Goal: Task Accomplishment & Management: Complete application form

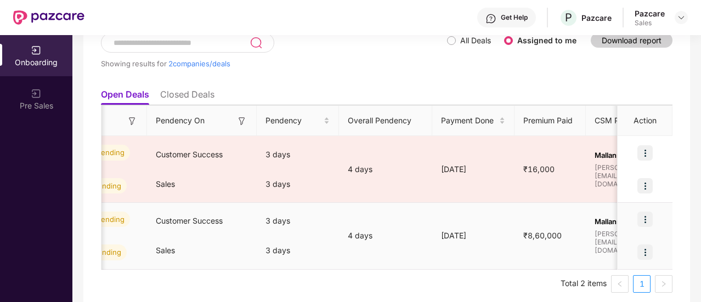
scroll to position [0, 398]
click at [641, 216] on img at bounding box center [645, 219] width 15 height 15
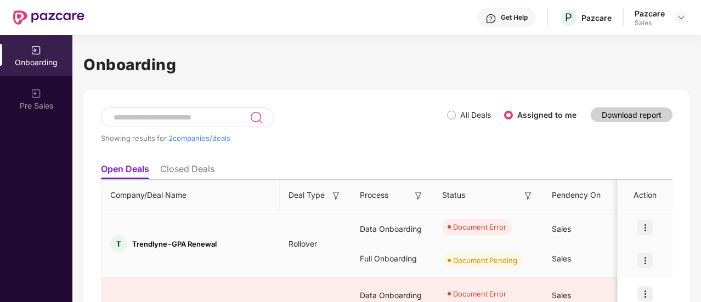
scroll to position [81, 0]
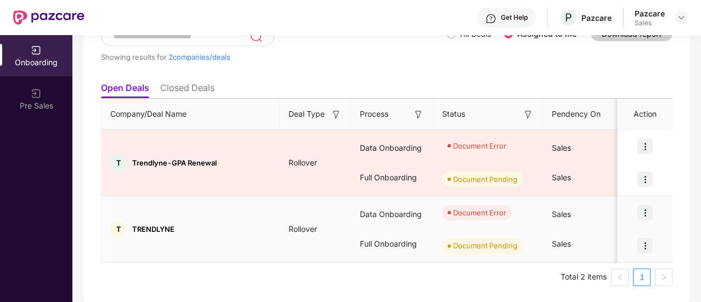
click at [645, 214] on img at bounding box center [645, 212] width 15 height 15
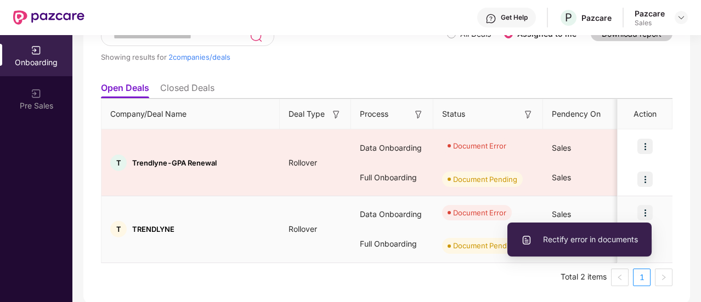
click at [561, 238] on span "Rectify error in documents" at bounding box center [579, 240] width 117 height 12
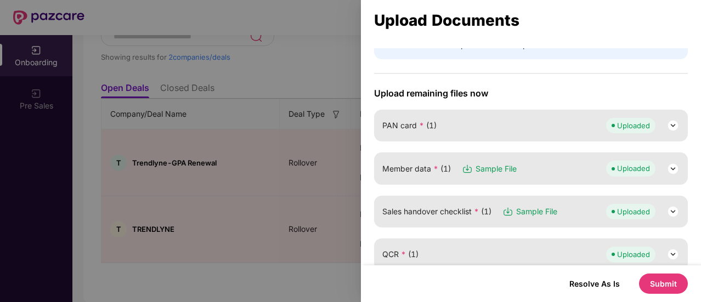
scroll to position [97, 0]
click at [670, 165] on img at bounding box center [673, 168] width 13 height 13
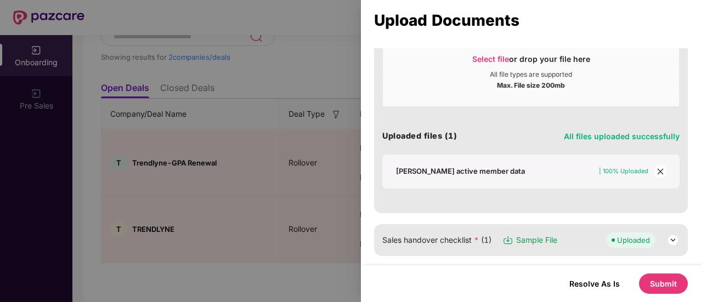
scroll to position [263, 0]
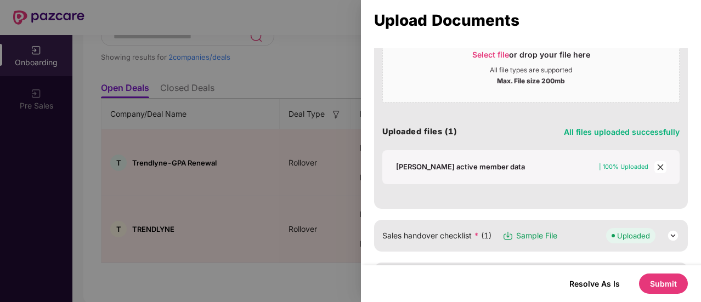
click at [439, 165] on div "[PERSON_NAME] active member data" at bounding box center [460, 167] width 129 height 10
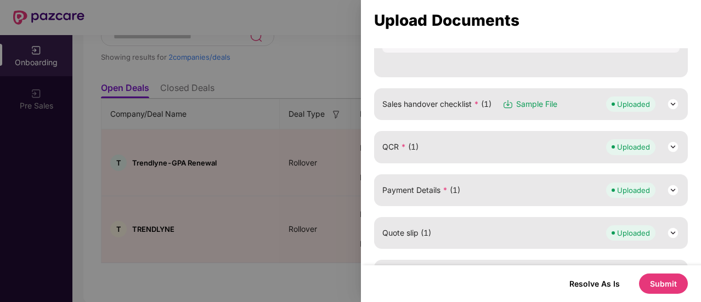
scroll to position [412, 0]
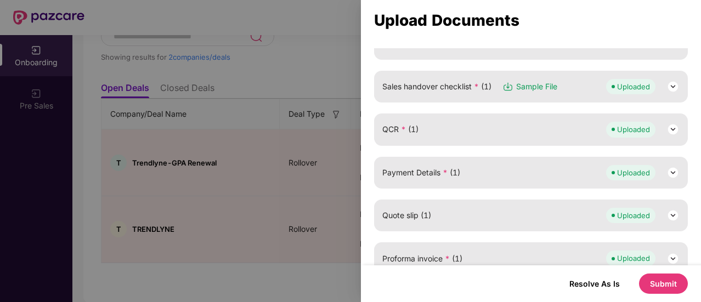
click at [674, 133] on img at bounding box center [673, 129] width 13 height 13
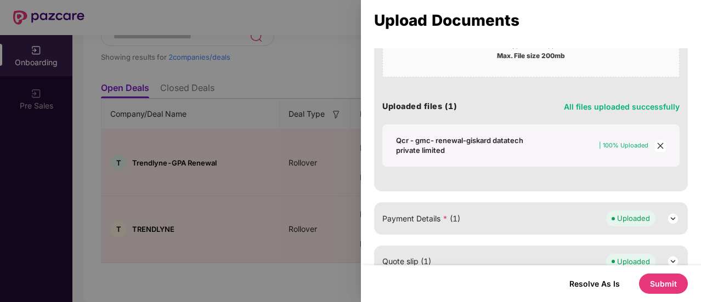
scroll to position [566, 0]
click at [655, 141] on span "close" at bounding box center [661, 145] width 12 height 12
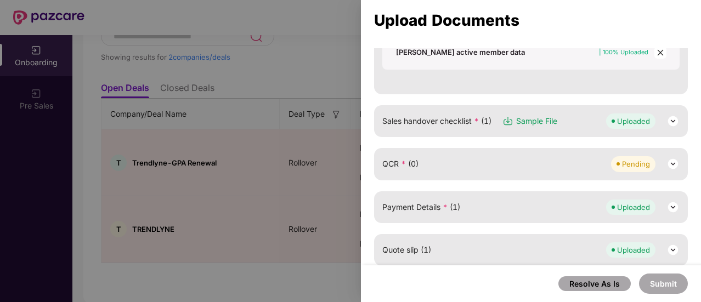
scroll to position [380, 0]
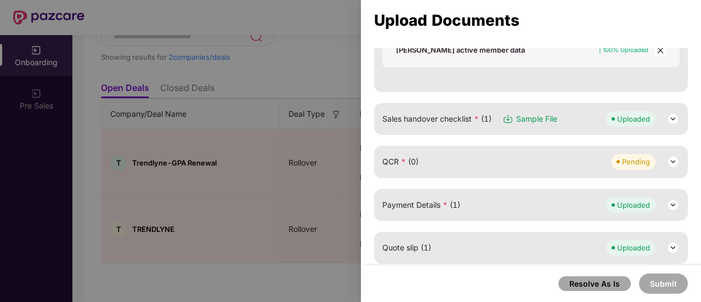
click at [674, 165] on img at bounding box center [673, 161] width 13 height 13
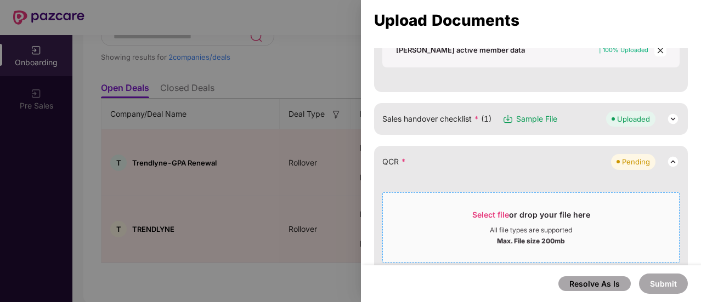
click at [519, 210] on div "Select file or drop your file here" at bounding box center [532, 218] width 118 height 16
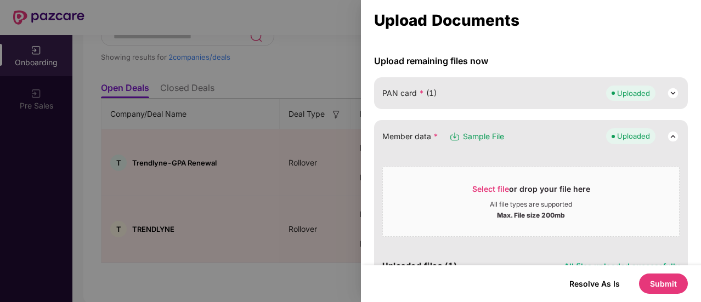
scroll to position [0, 0]
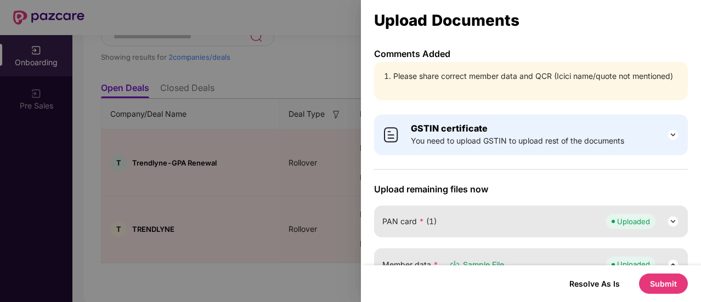
click at [663, 280] on button "Submit" at bounding box center [663, 284] width 49 height 20
